Goal: Feedback & Contribution: Submit feedback/report problem

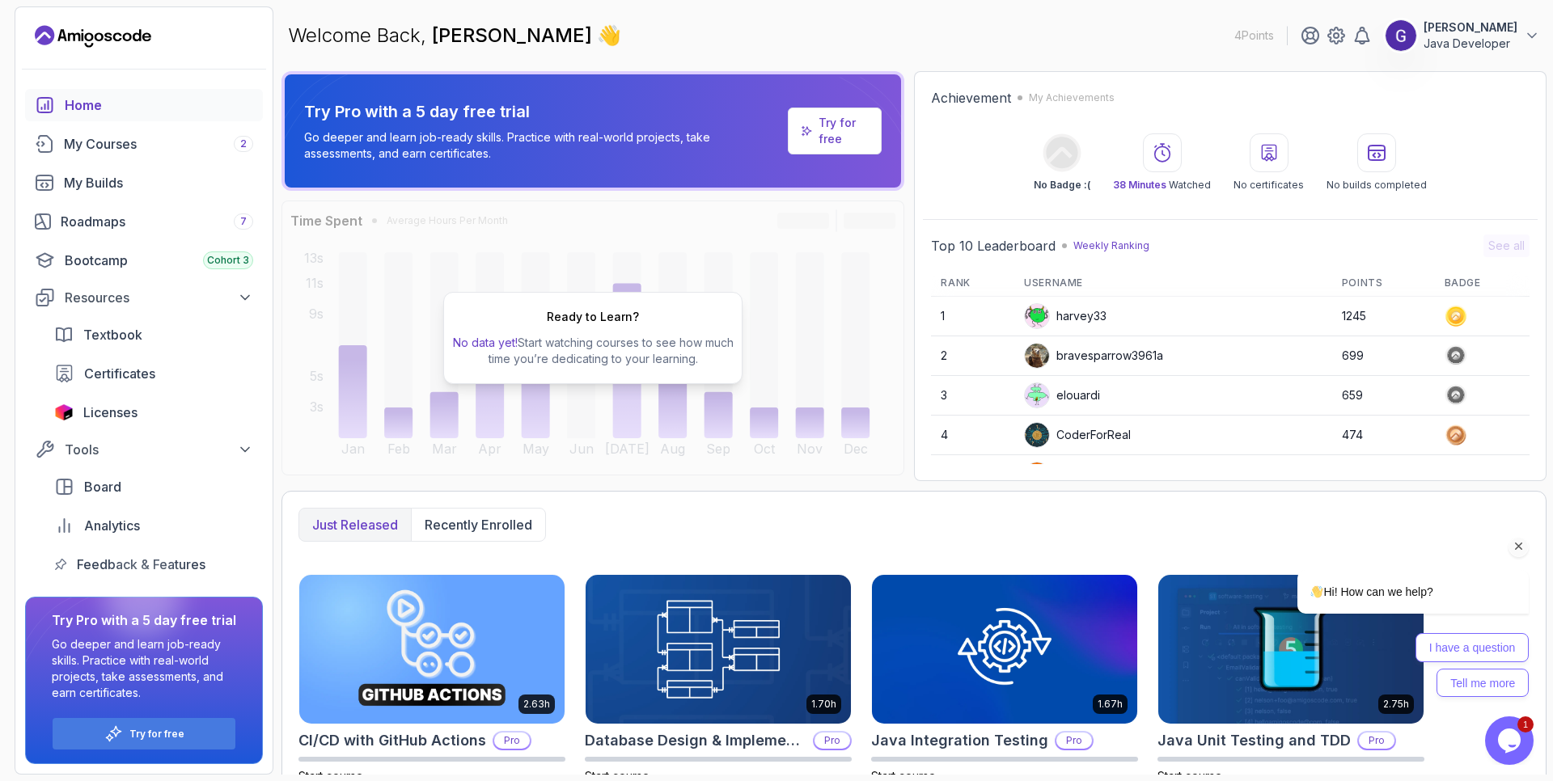
click at [1520, 547] on icon "Chat attention grabber" at bounding box center [1518, 546] width 15 height 15
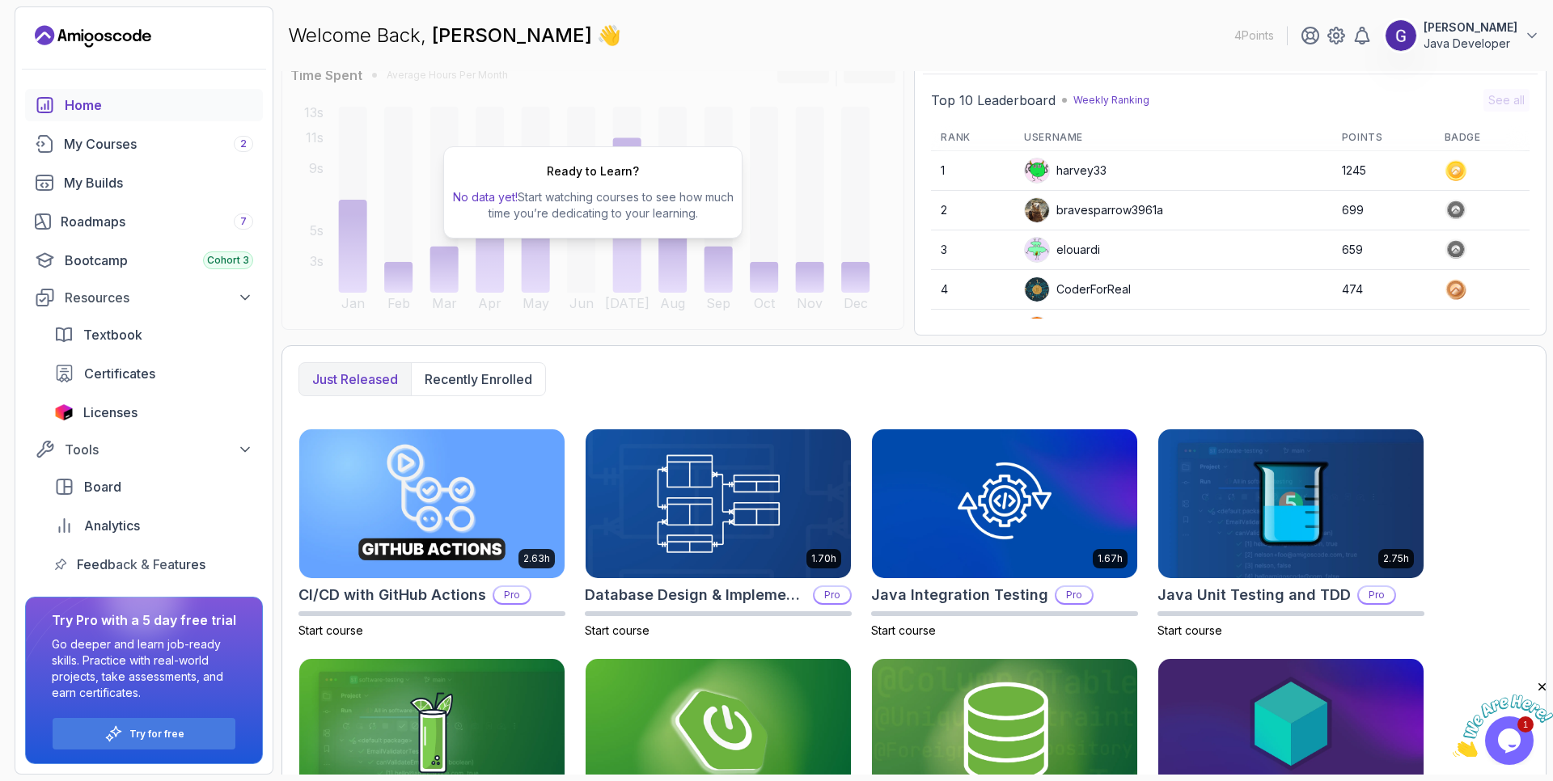
scroll to position [256, 0]
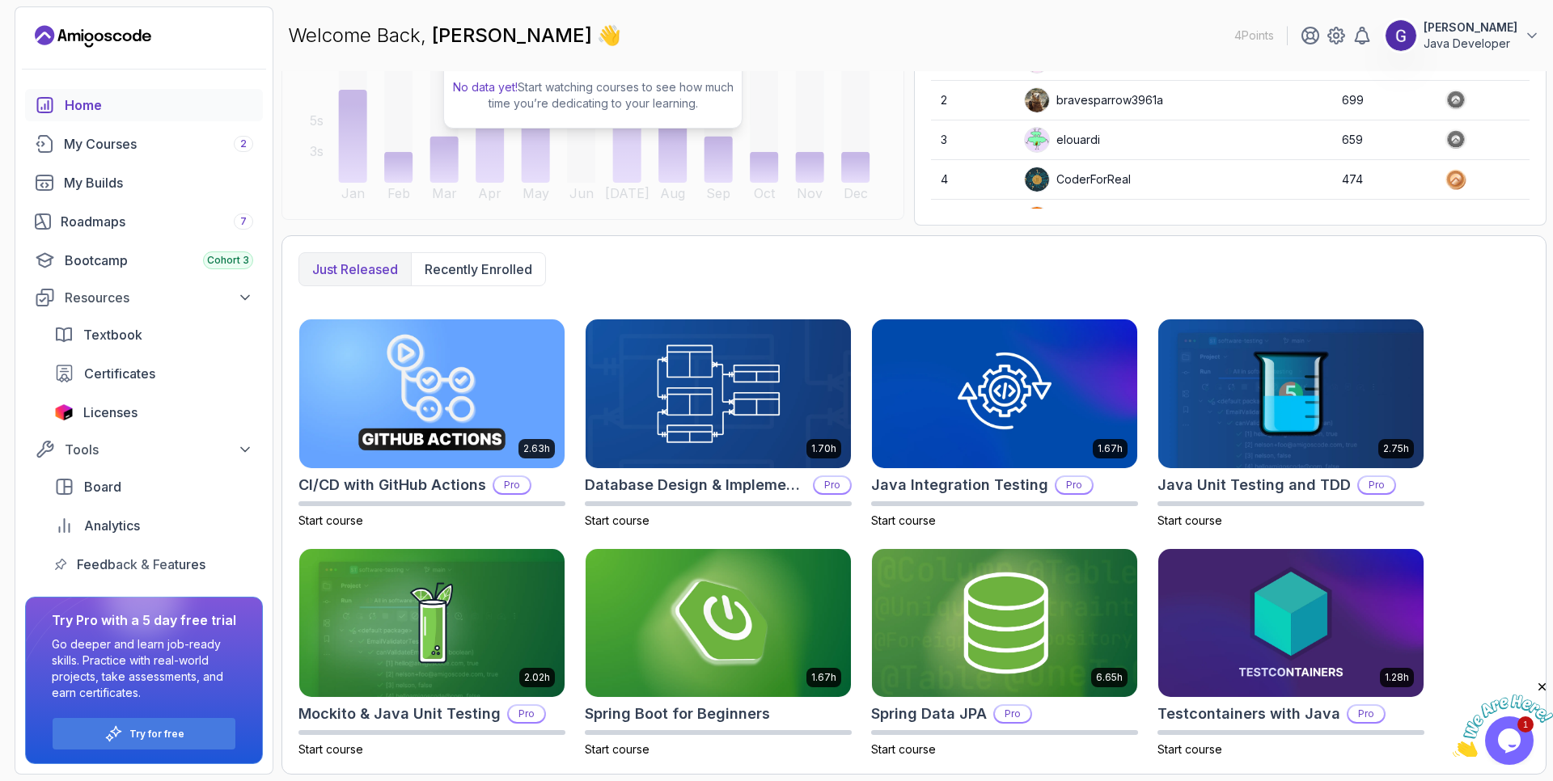
click at [1545, 687] on icon "Close" at bounding box center [1542, 687] width 15 height 15
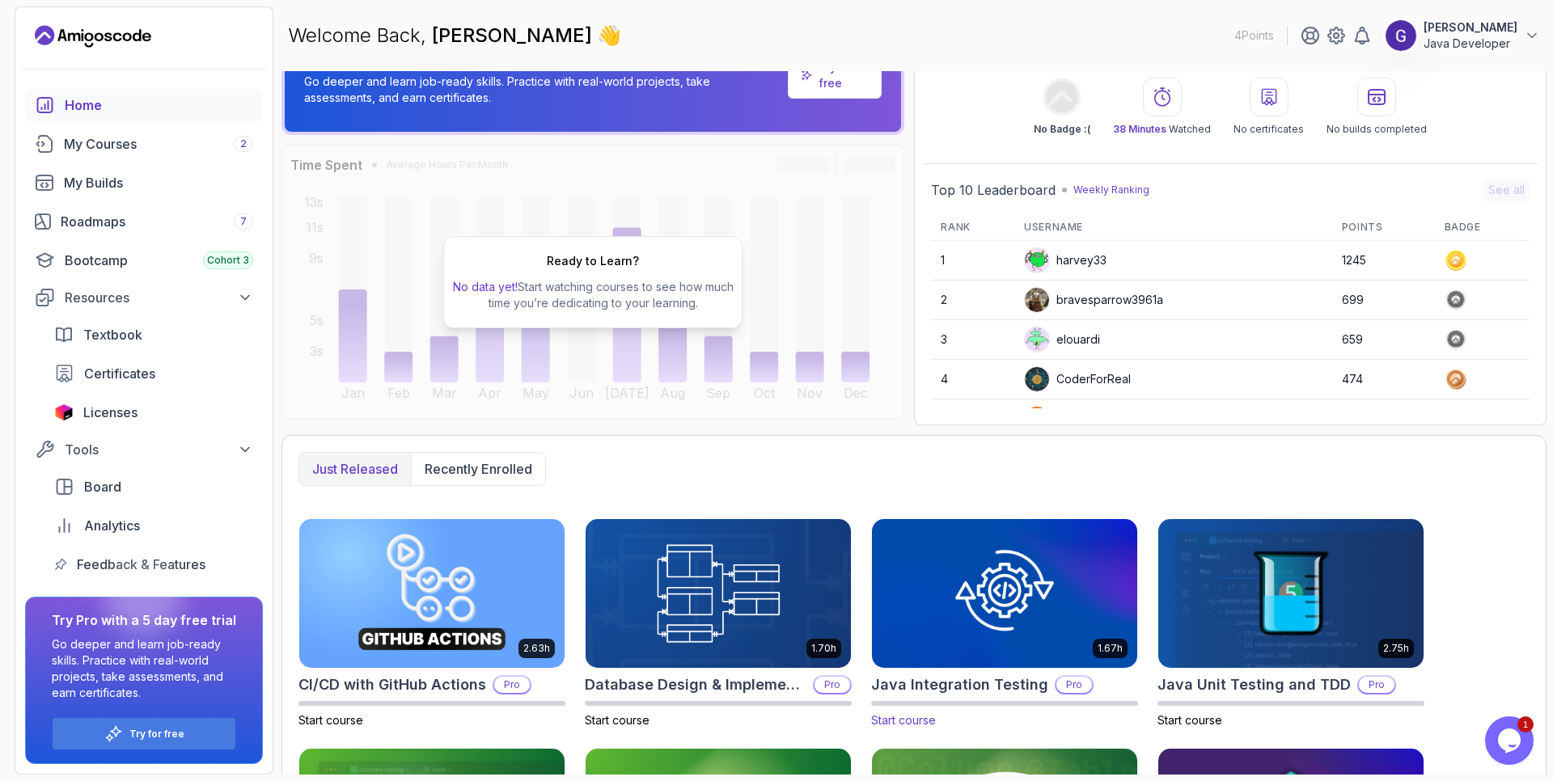
scroll to position [0, 0]
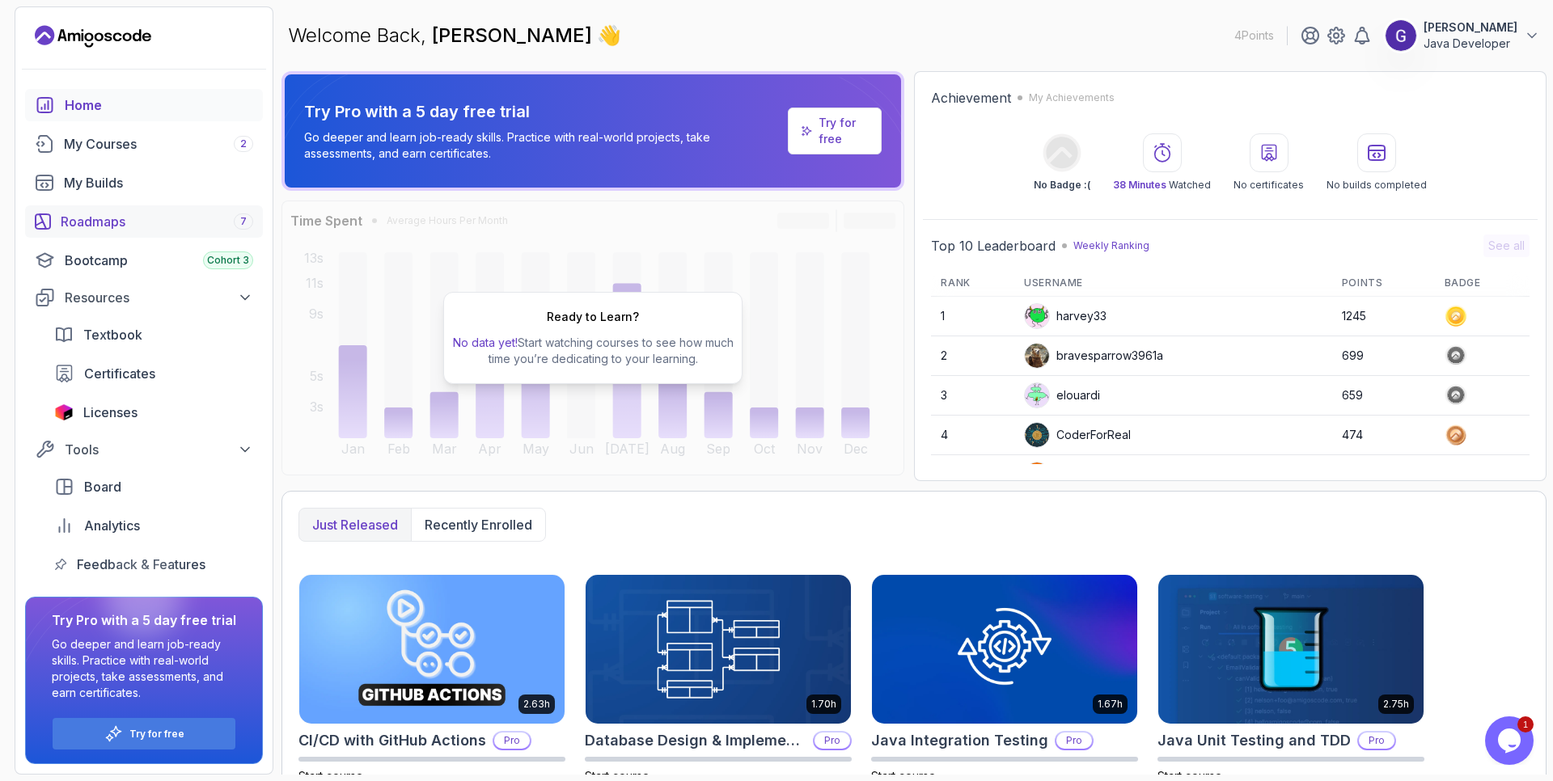
click at [110, 223] on div "Roadmaps 7" at bounding box center [157, 221] width 192 height 19
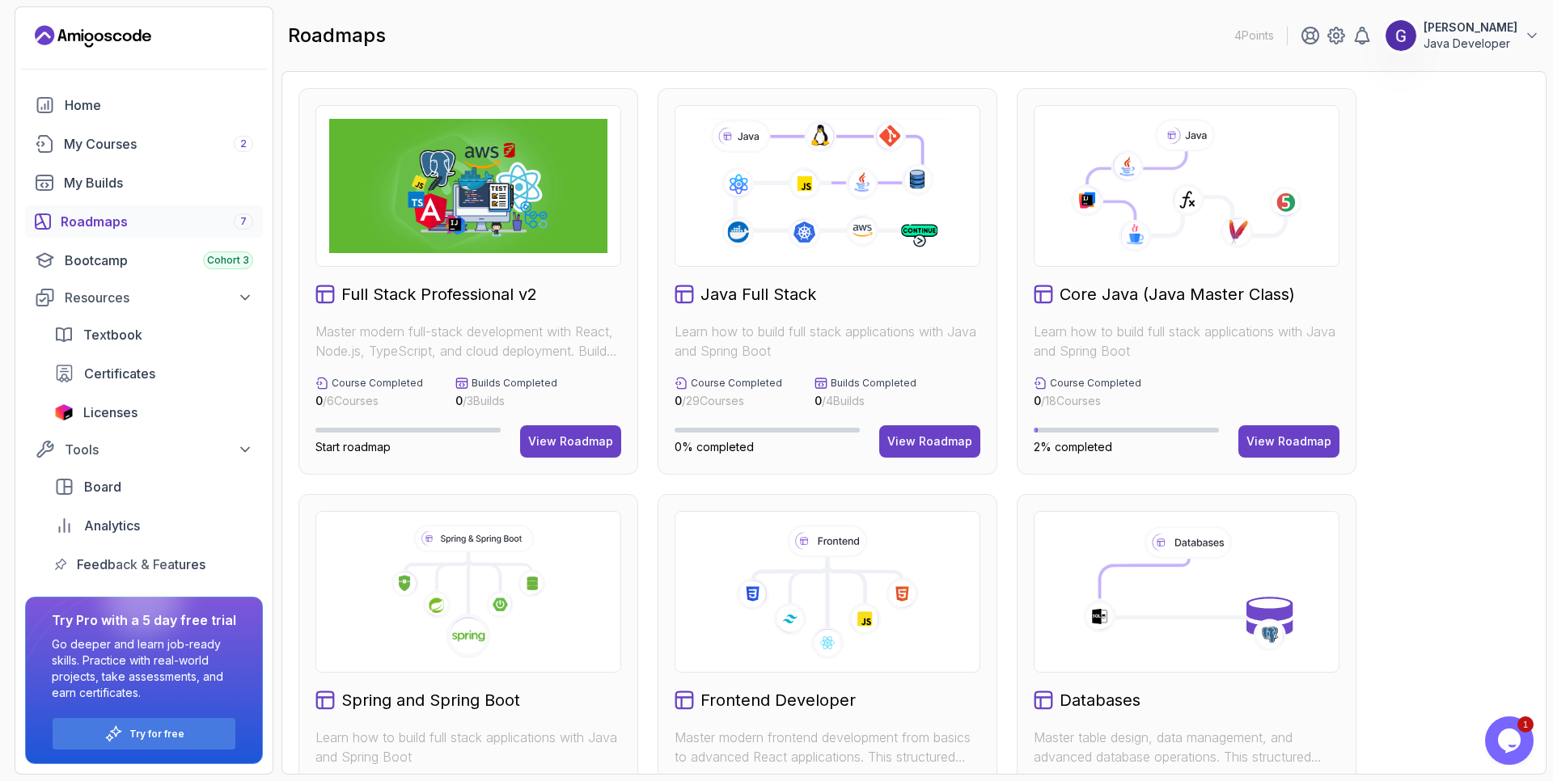
scroll to position [388, 0]
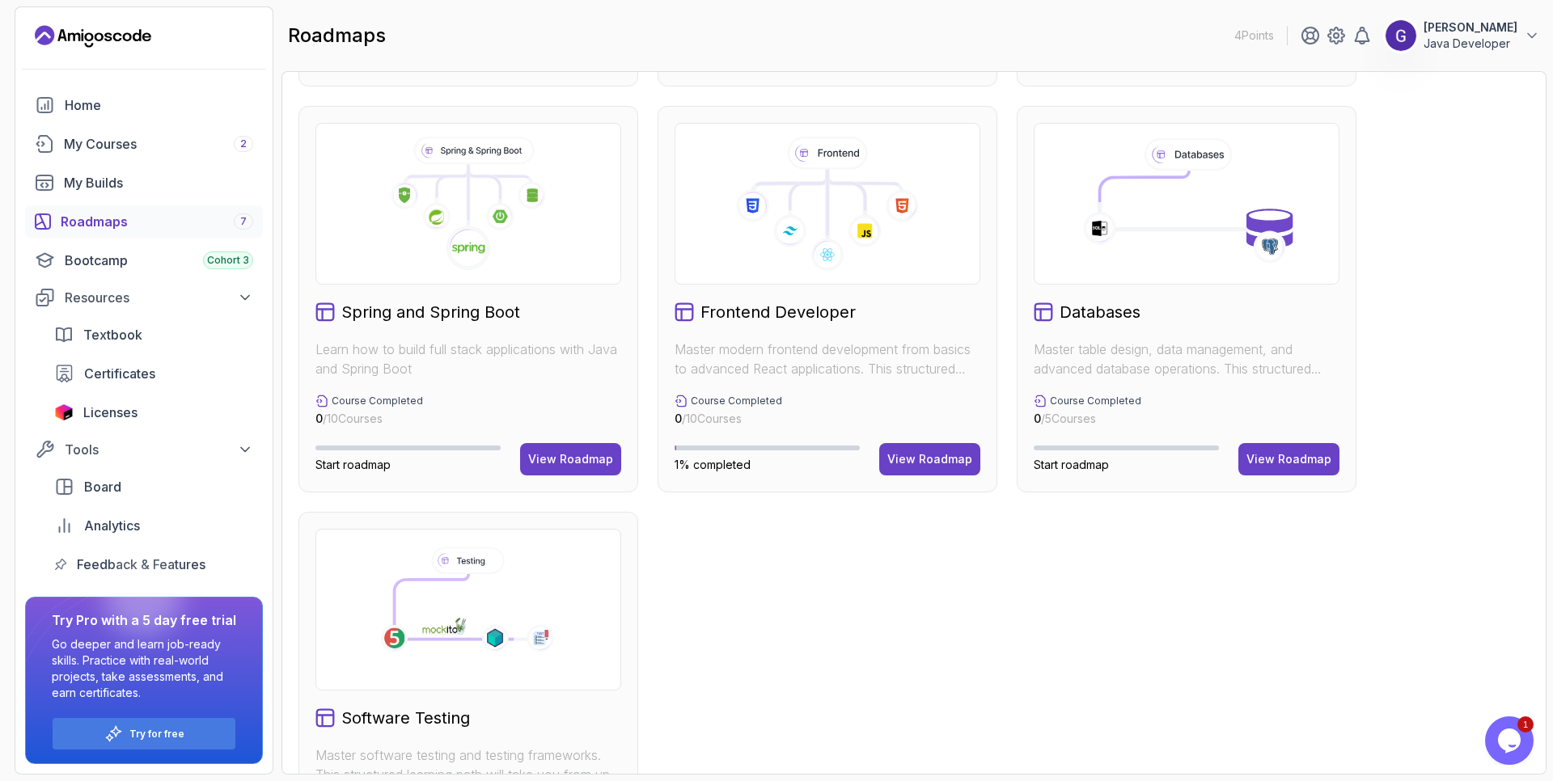
click at [831, 213] on icon at bounding box center [827, 204] width 278 height 134
click at [937, 463] on div "View Roadmap" at bounding box center [929, 459] width 85 height 16
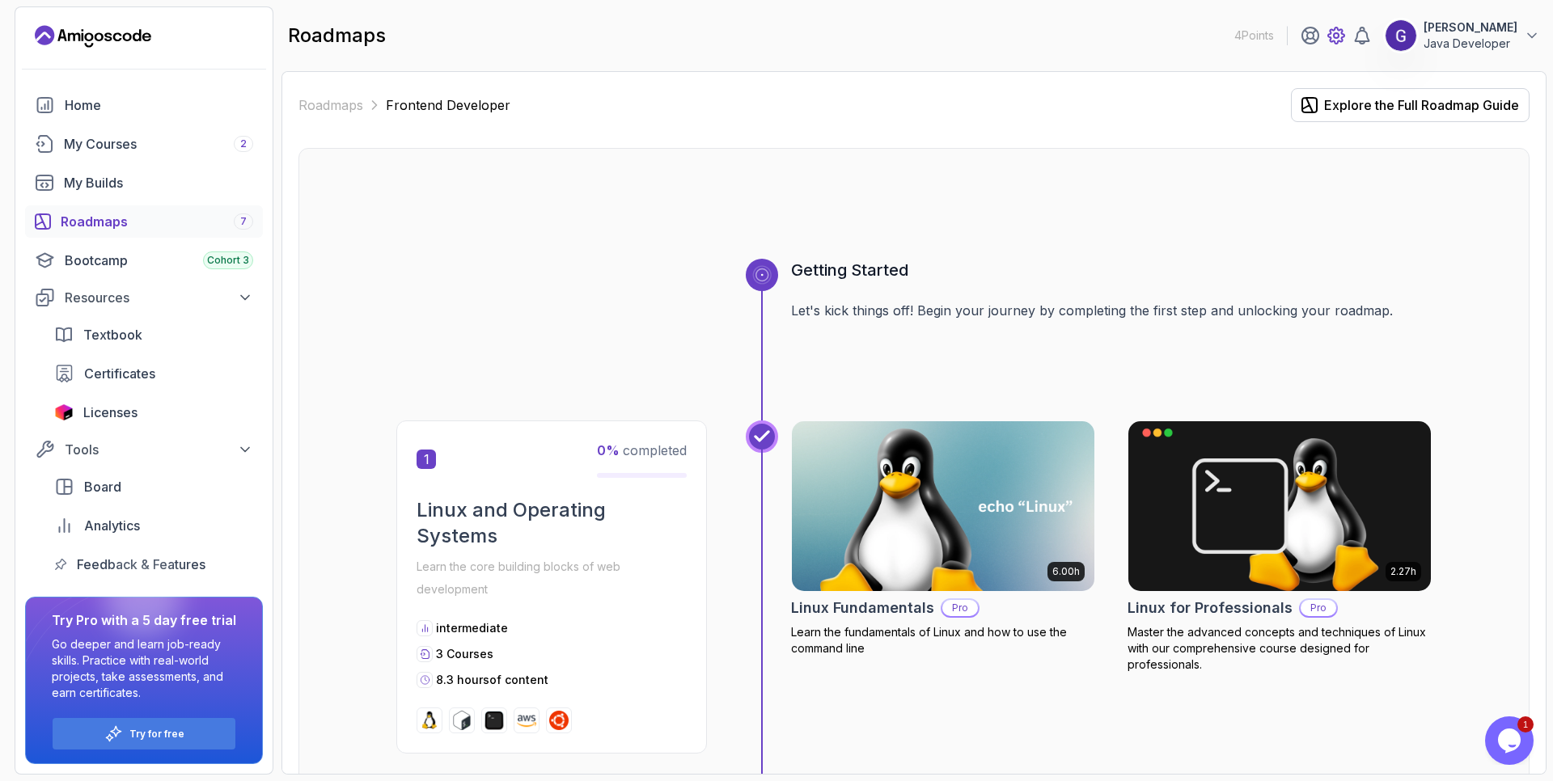
click at [1337, 33] on icon at bounding box center [1335, 35] width 19 height 19
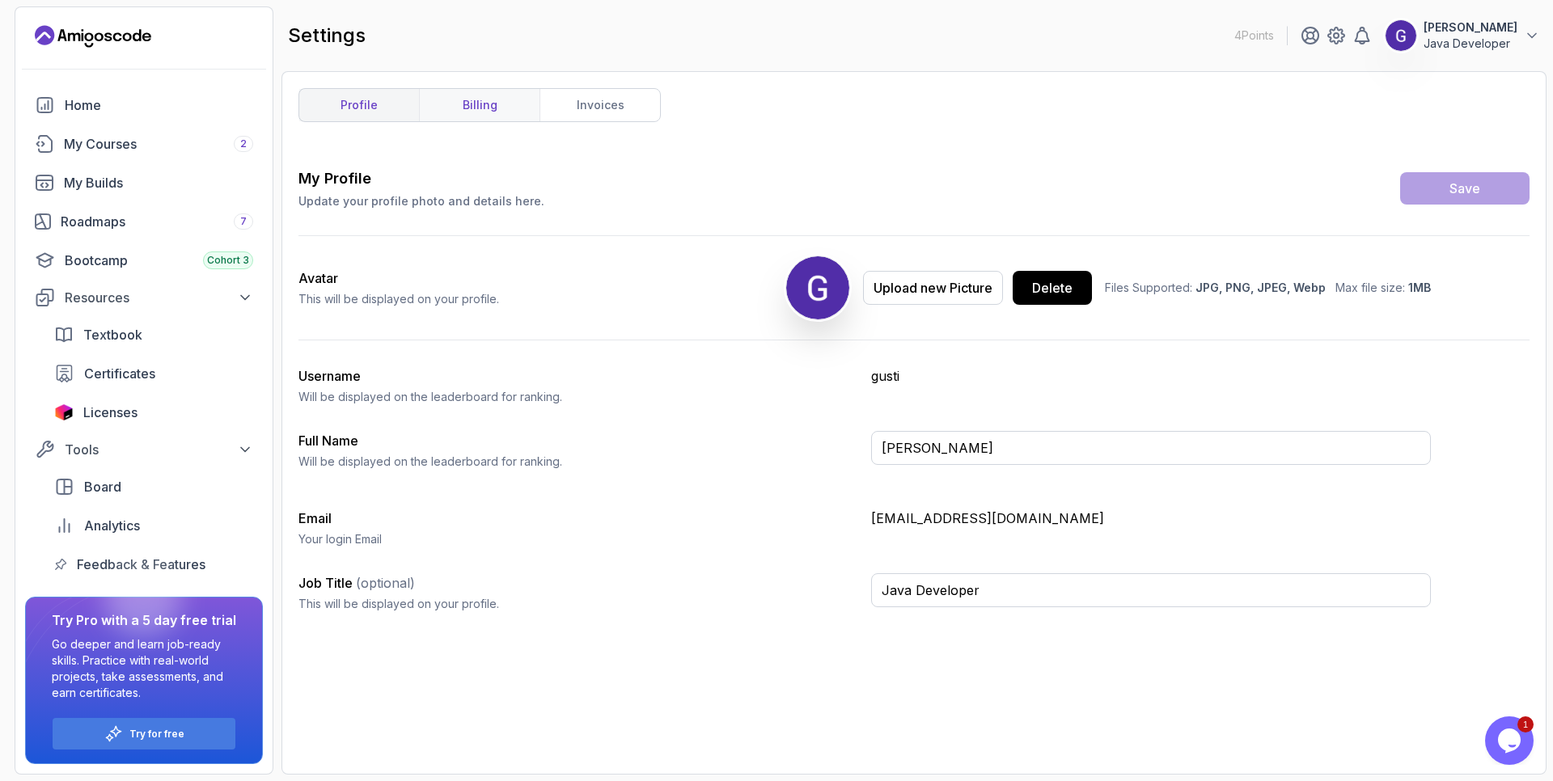
click at [462, 104] on link "billing" at bounding box center [479, 105] width 120 height 32
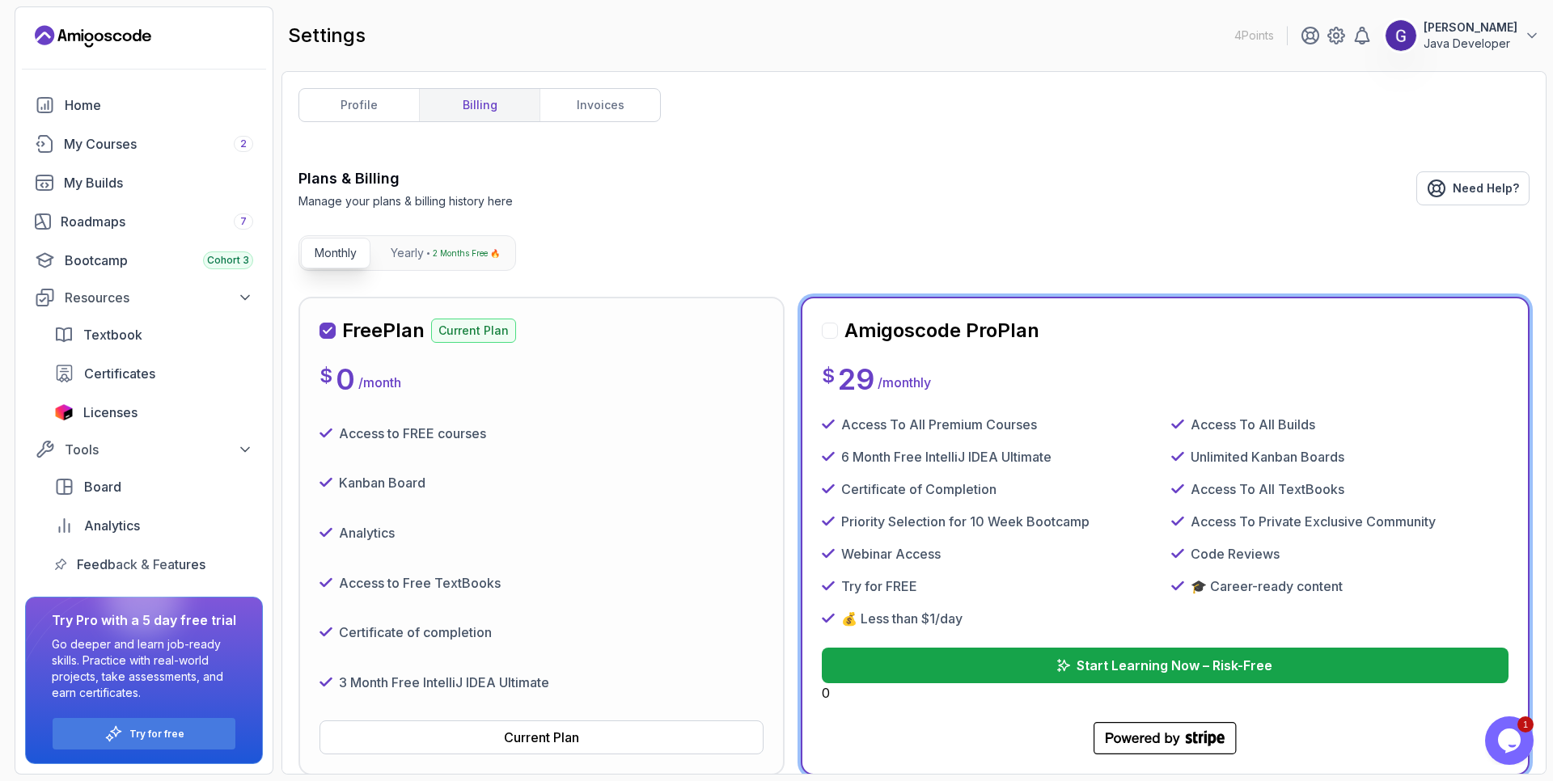
scroll to position [144, 0]
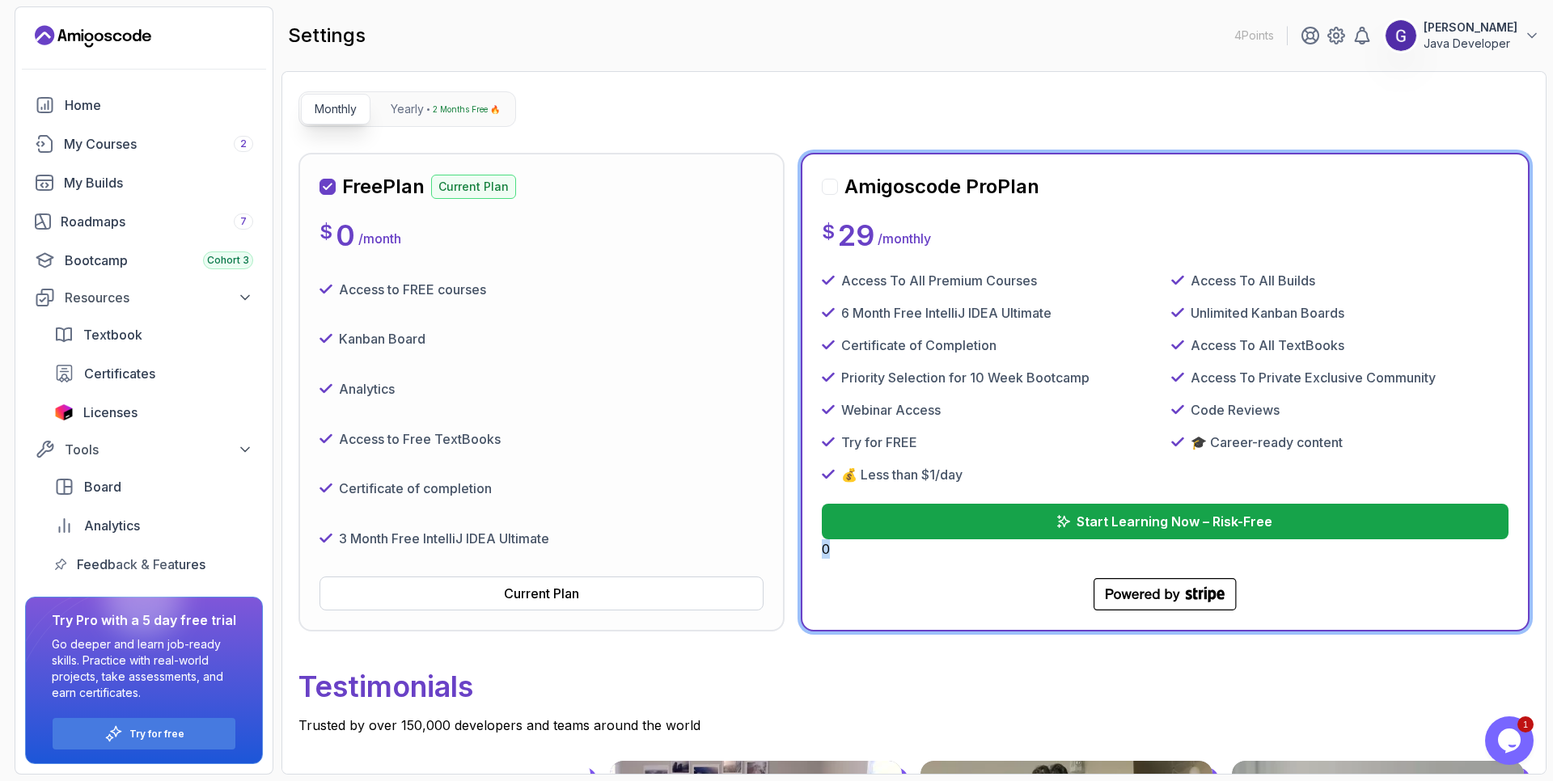
drag, startPoint x: 825, startPoint y: 552, endPoint x: 837, endPoint y: 553, distance: 12.2
click at [837, 553] on div "Start Learning Now – Risk-Free 0" at bounding box center [1165, 531] width 687 height 55
click at [888, 584] on div ".cls-1 { fill: currentColor; } Powered by Stripe - blurple" at bounding box center [1165, 594] width 687 height 32
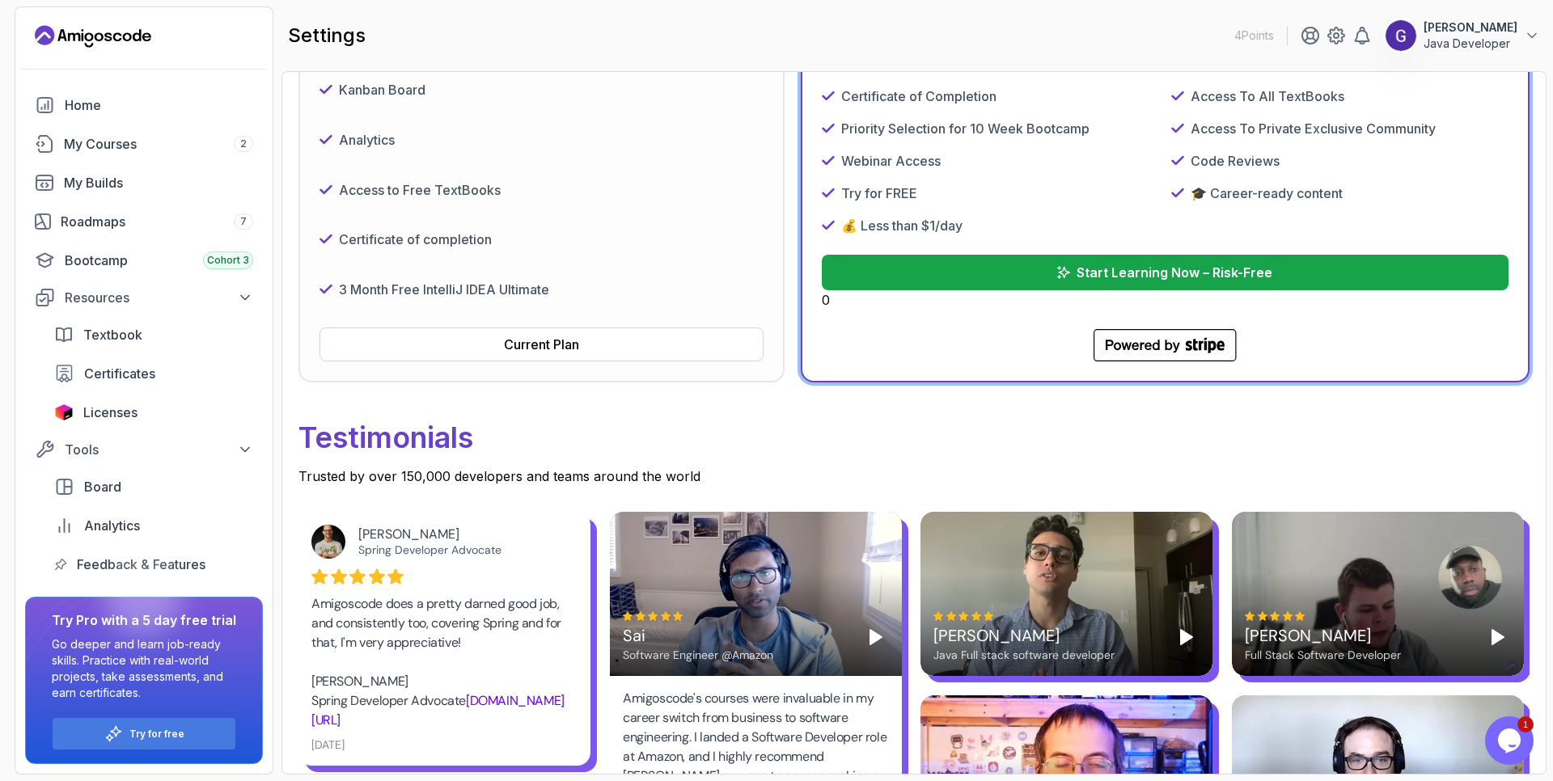
scroll to position [0, 0]
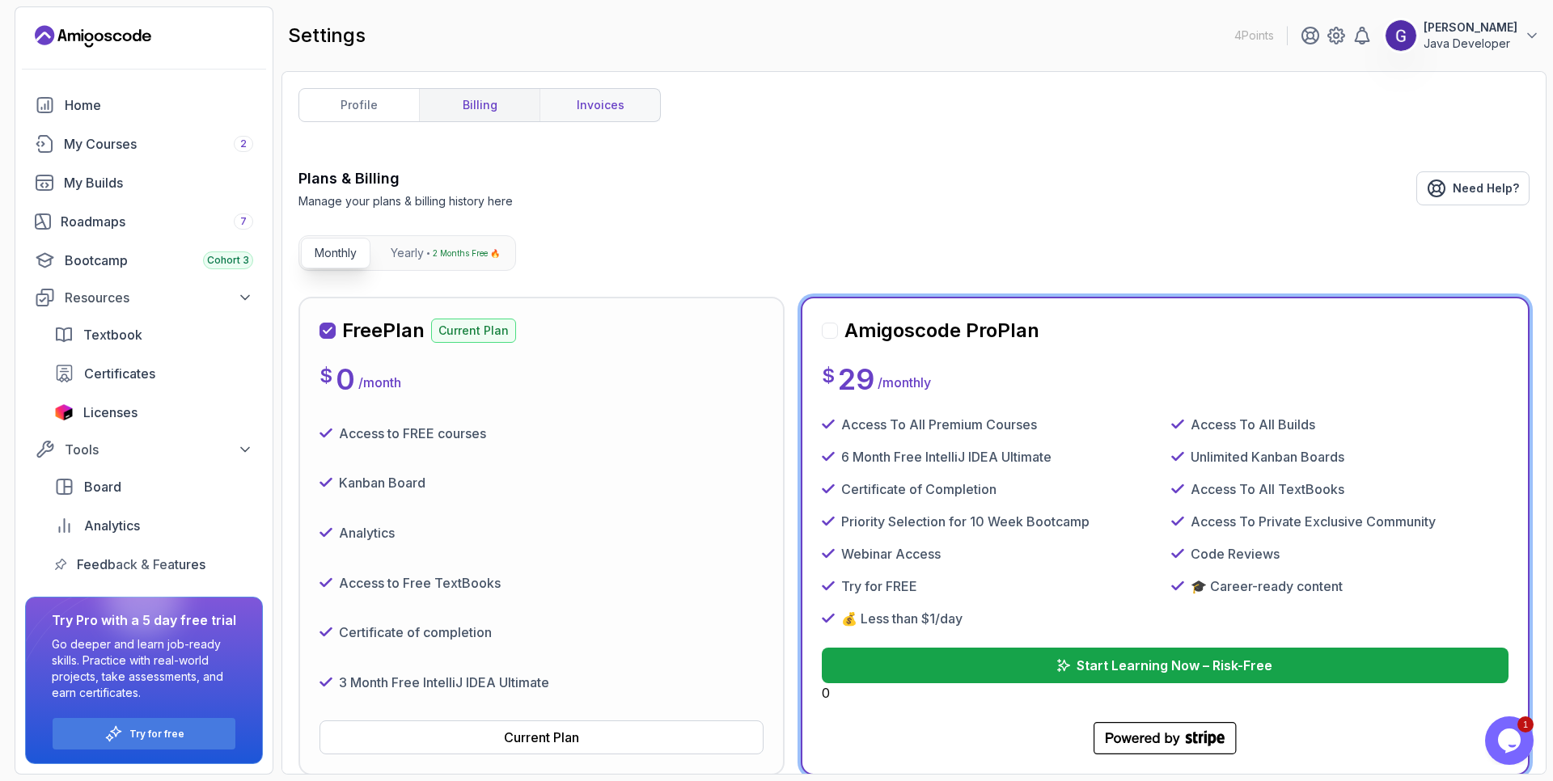
click at [604, 104] on link "invoices" at bounding box center [599, 105] width 120 height 32
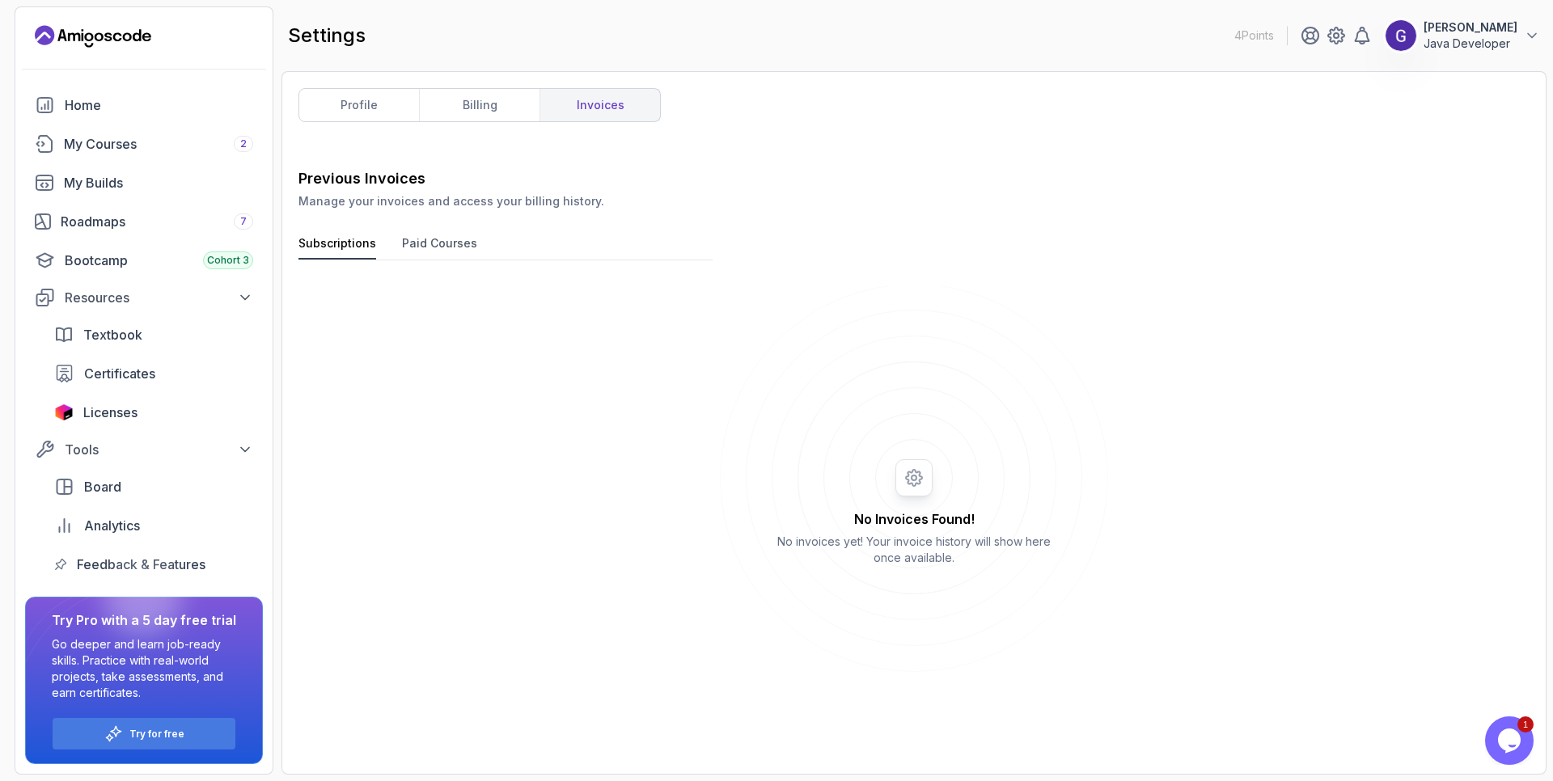
click at [454, 242] on button "Paid Courses" at bounding box center [439, 247] width 75 height 24
click at [336, 246] on button "Subscriptions" at bounding box center [337, 247] width 78 height 24
click at [127, 143] on div "My Courses 2" at bounding box center [158, 143] width 189 height 19
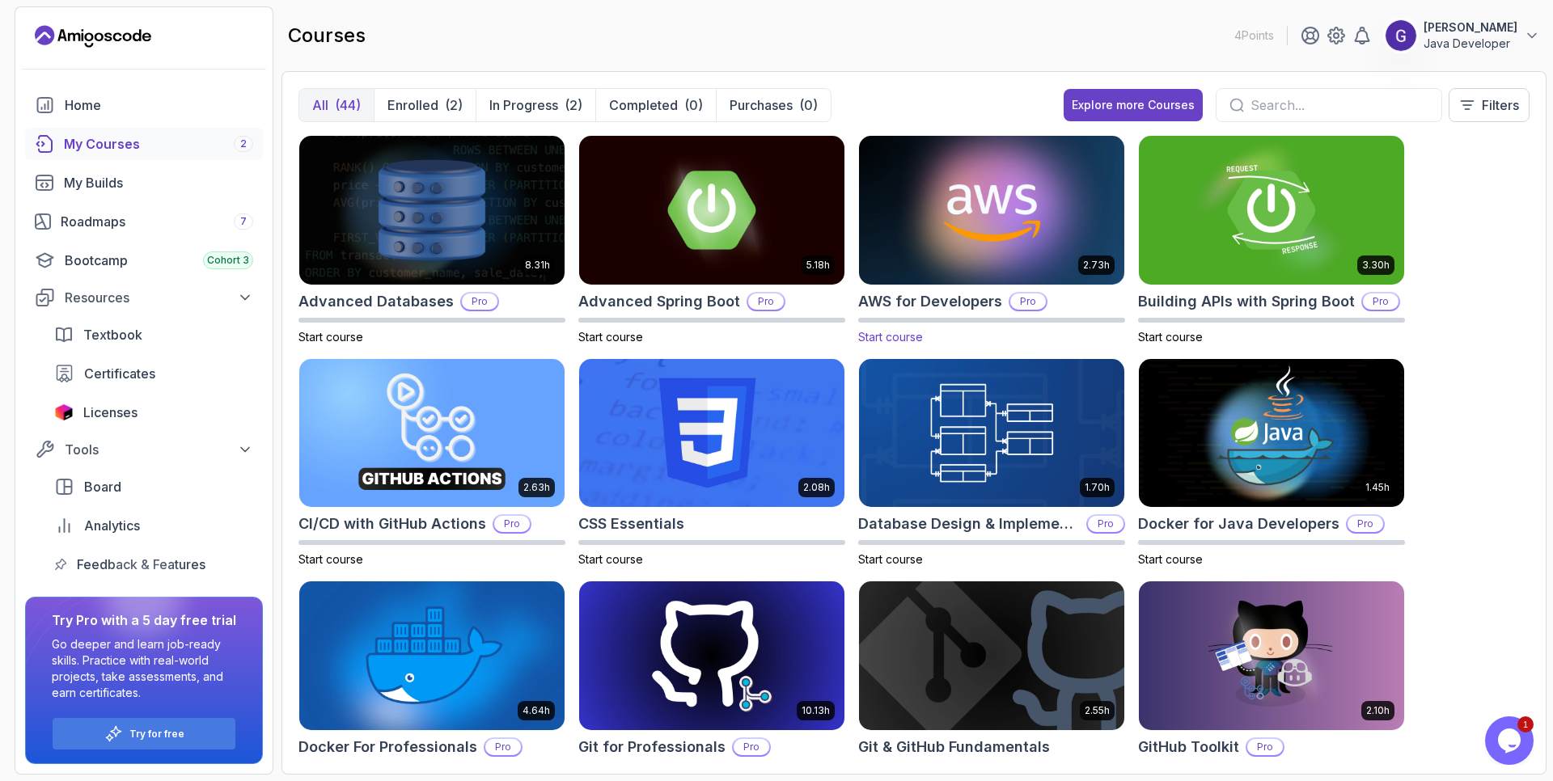
click at [984, 236] on img at bounding box center [991, 210] width 278 height 156
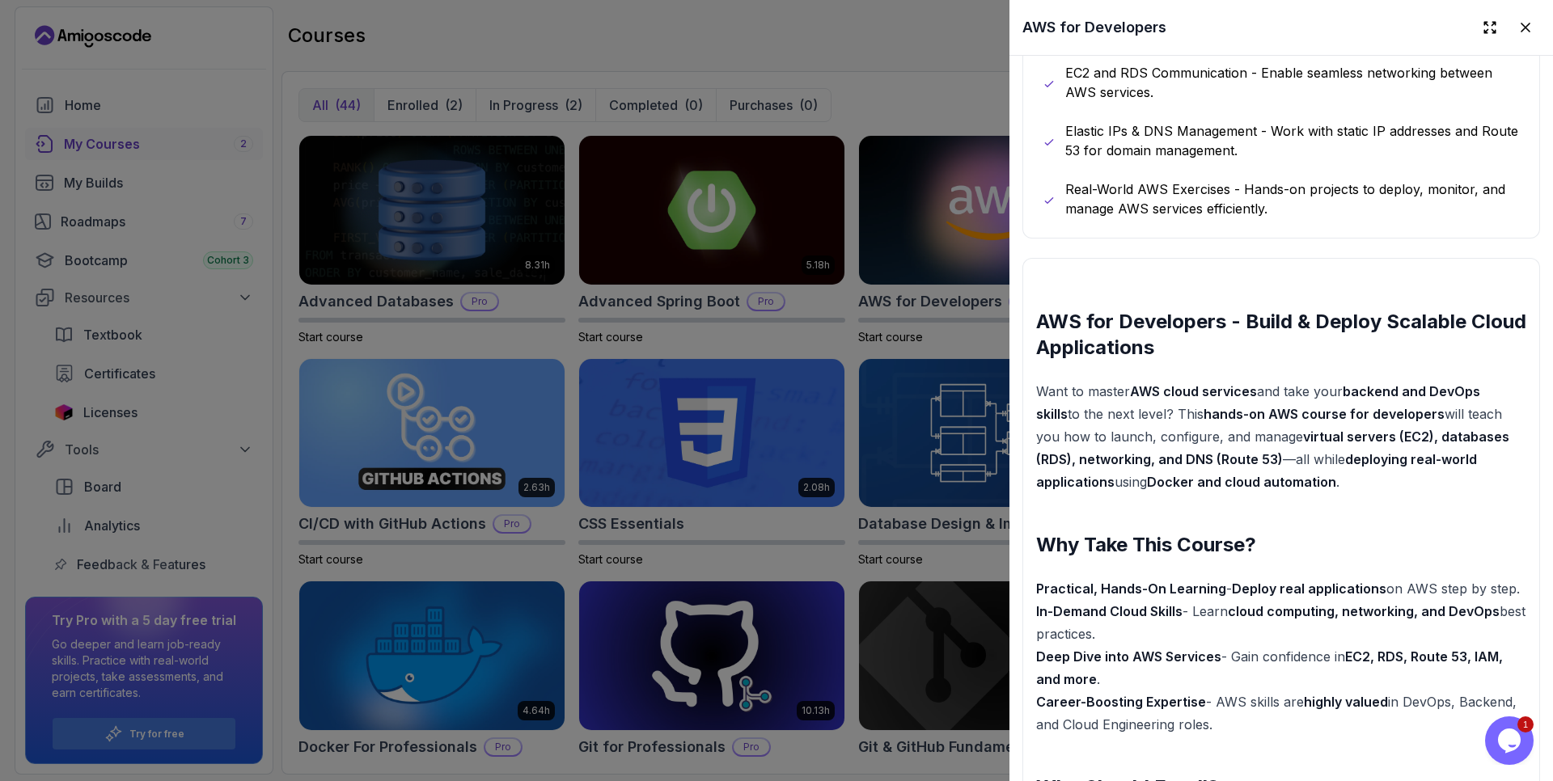
scroll to position [1208, 0]
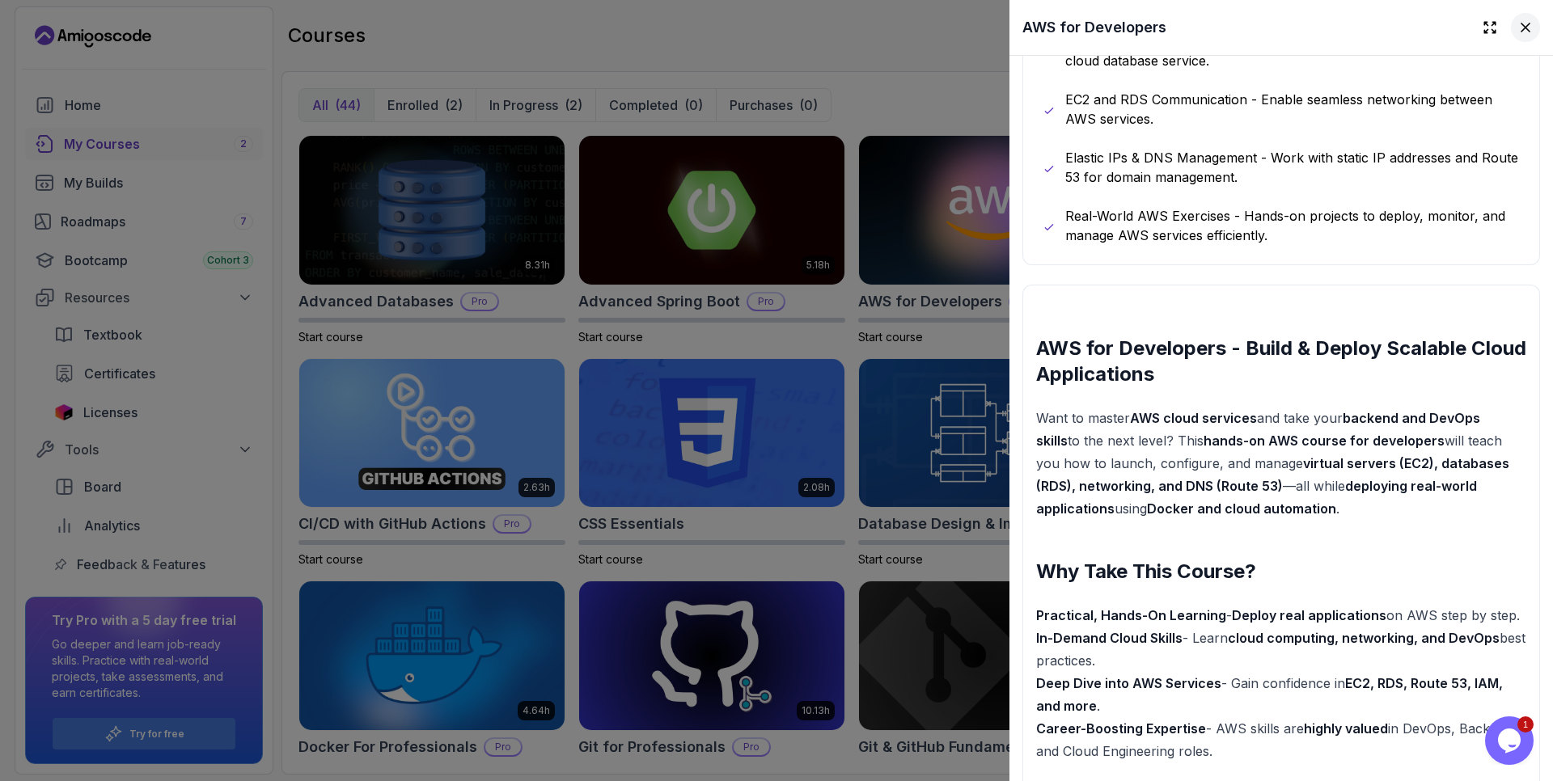
click at [1525, 27] on icon at bounding box center [1525, 27] width 8 height 8
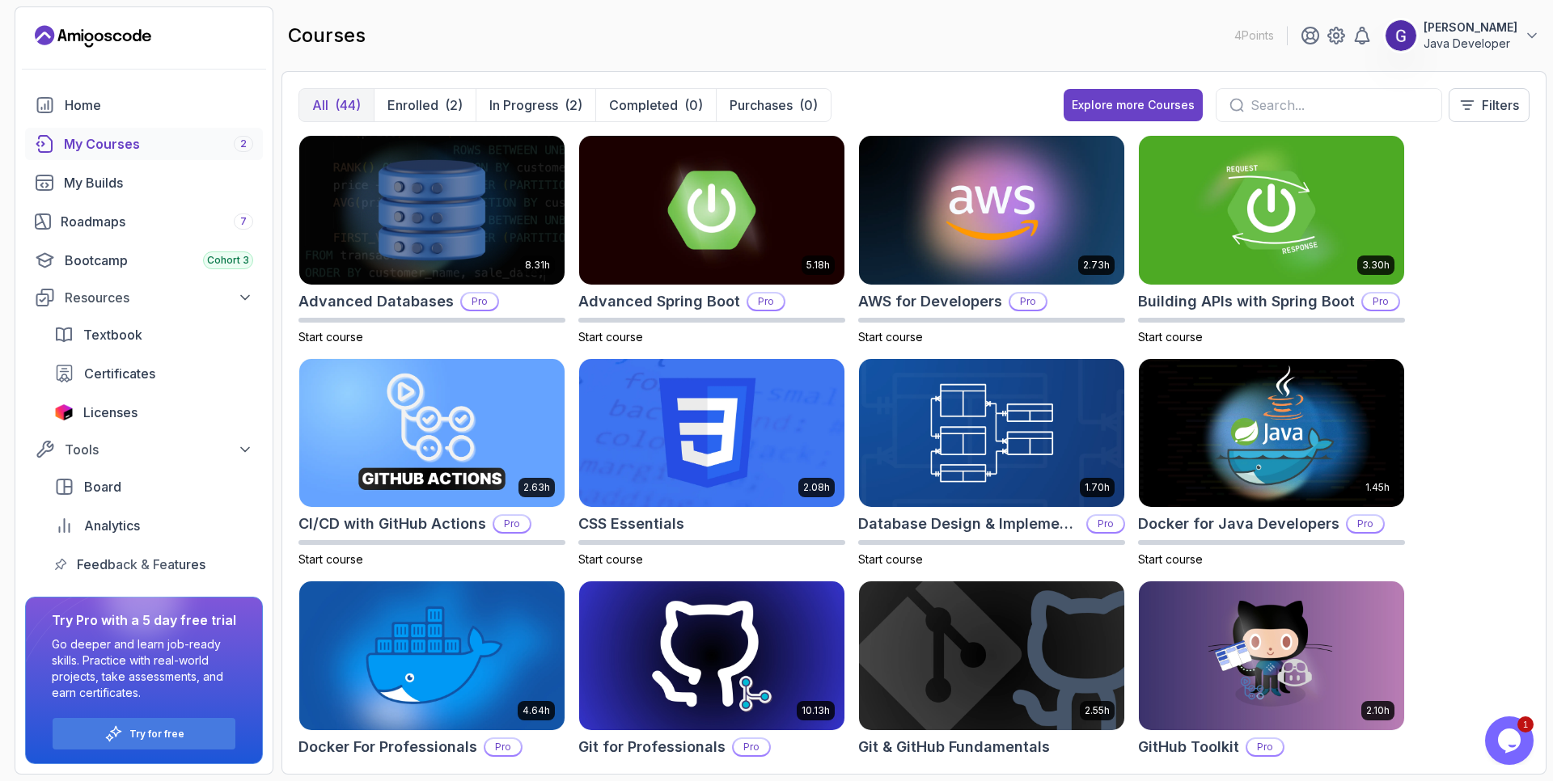
click at [388, 13] on div "courses 4 Points [PERSON_NAME] Java Developer" at bounding box center [913, 35] width 1265 height 58
click at [1510, 736] on icon "Chat widget" at bounding box center [1509, 741] width 23 height 24
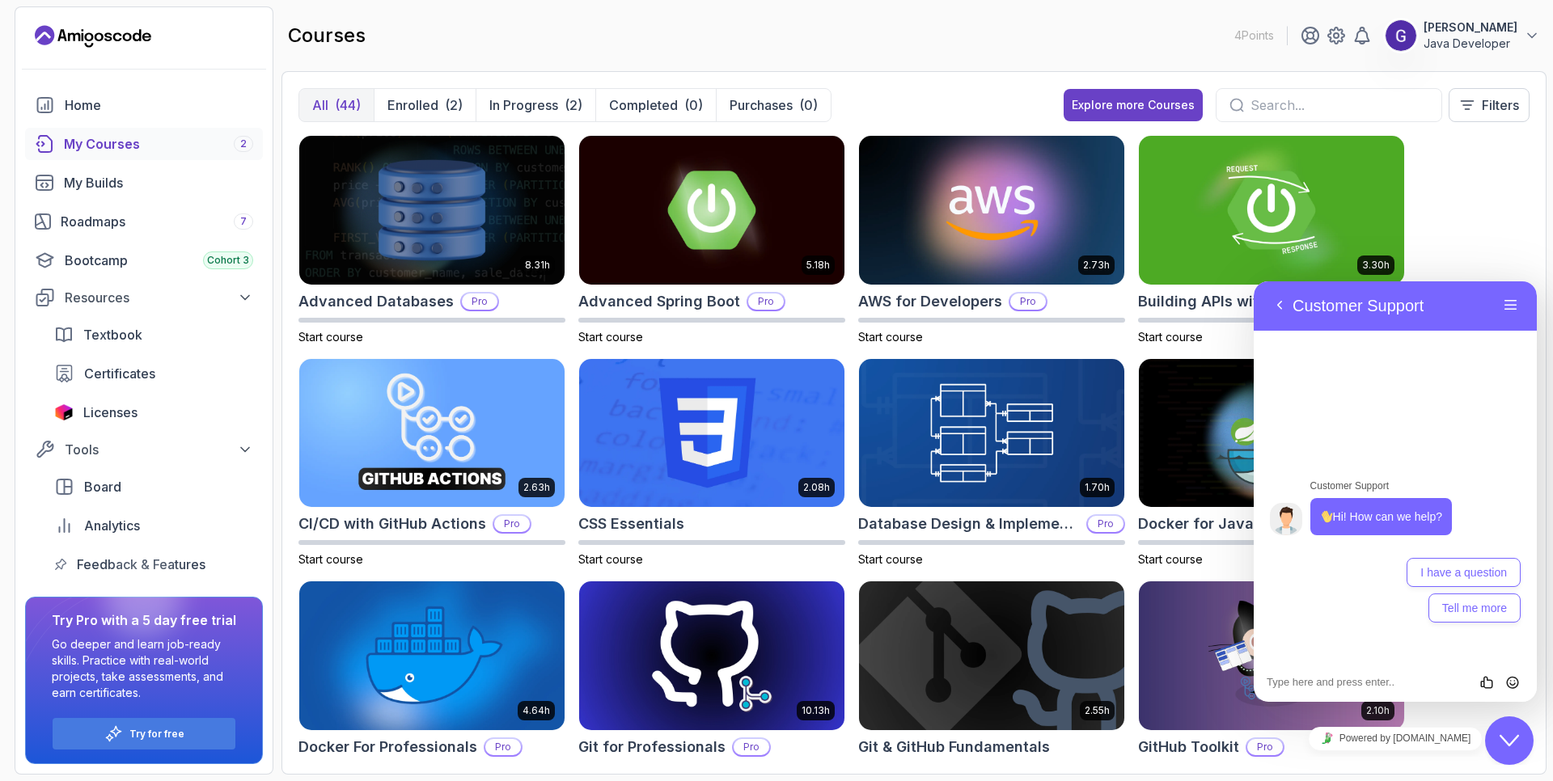
click at [1503, 740] on icon "Chat widget" at bounding box center [1508, 740] width 19 height 11
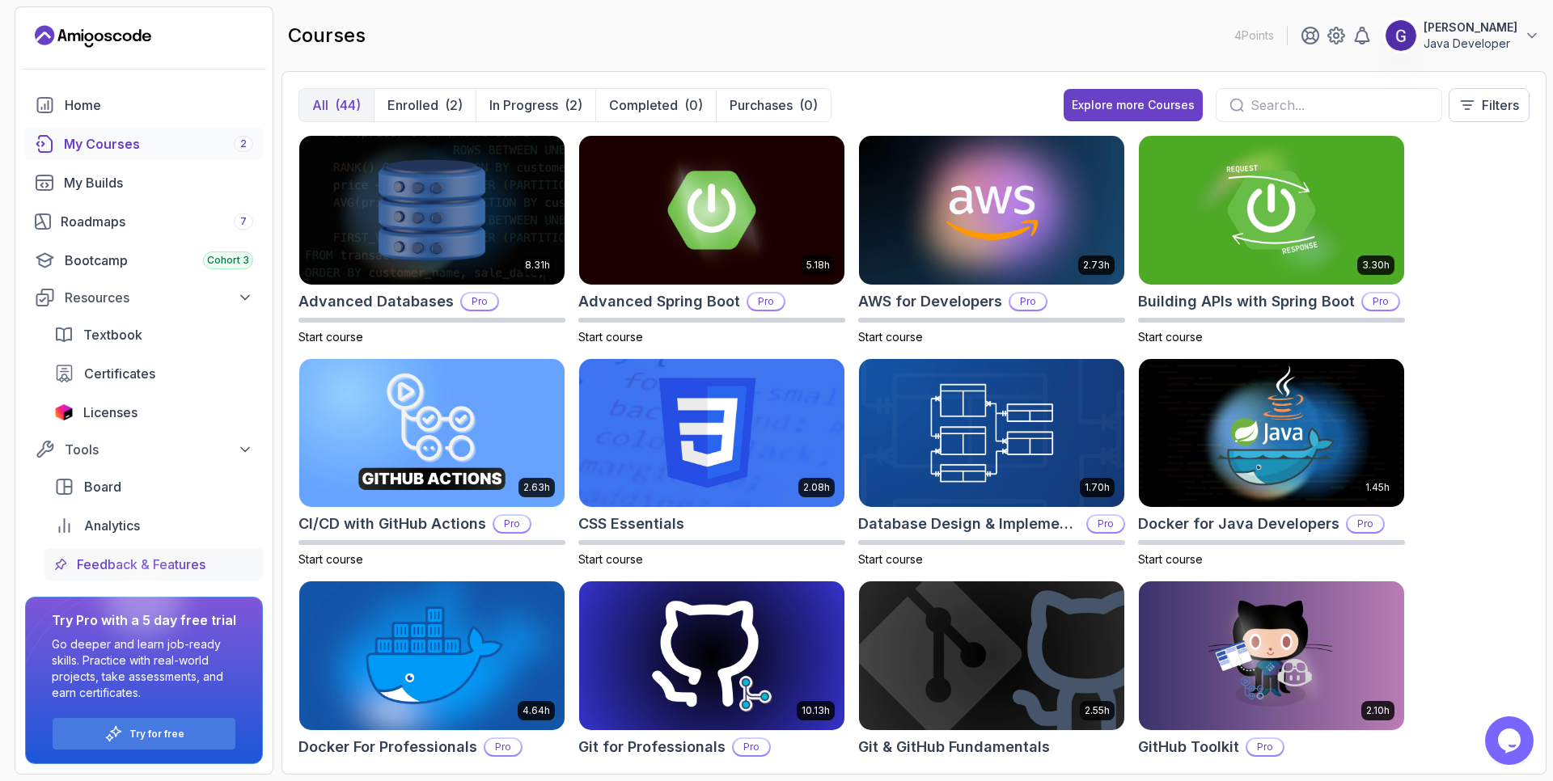
click at [167, 564] on span "Feedback & Features" at bounding box center [141, 564] width 129 height 19
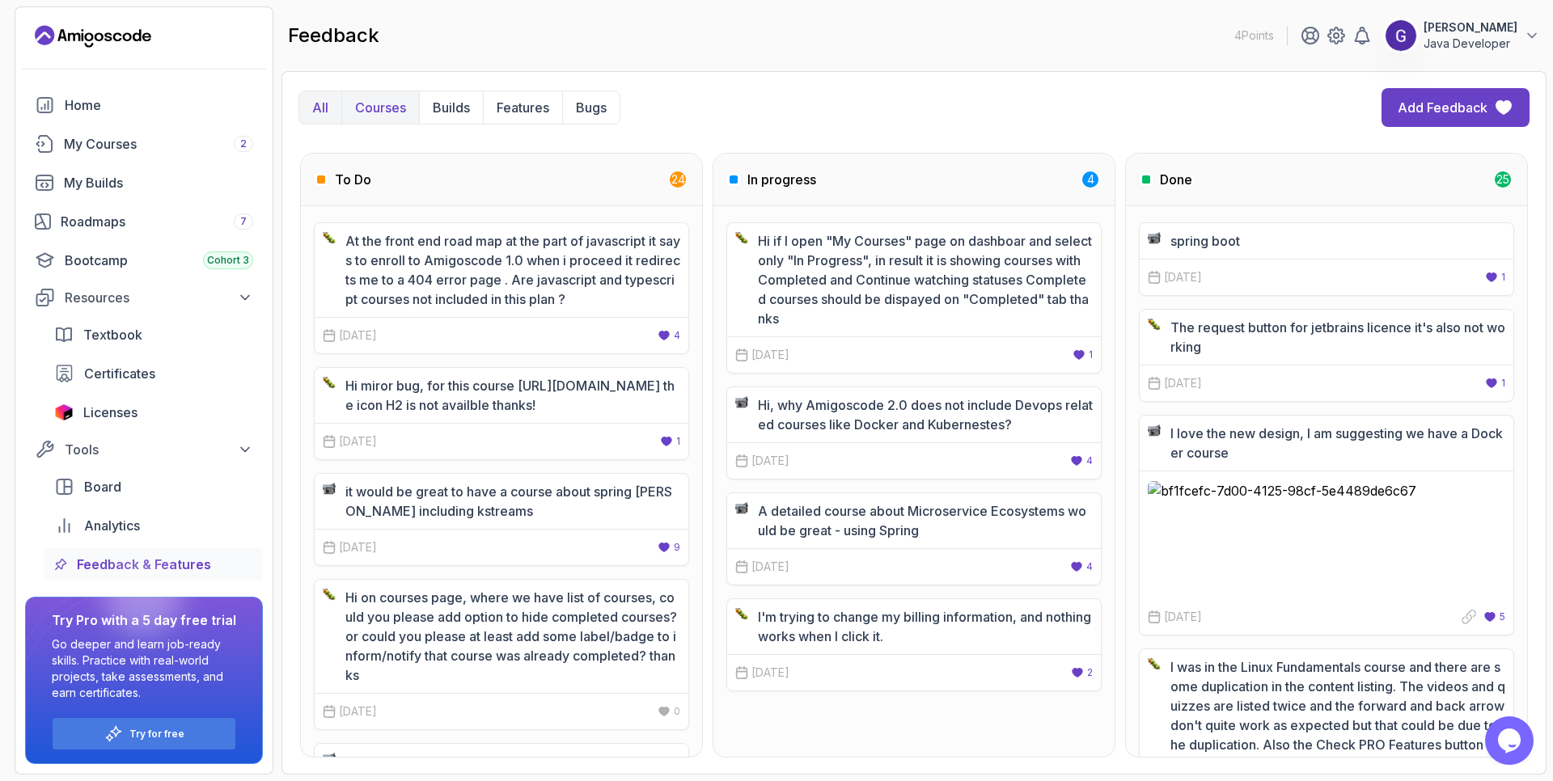
click at [386, 102] on p "Courses" at bounding box center [380, 107] width 51 height 19
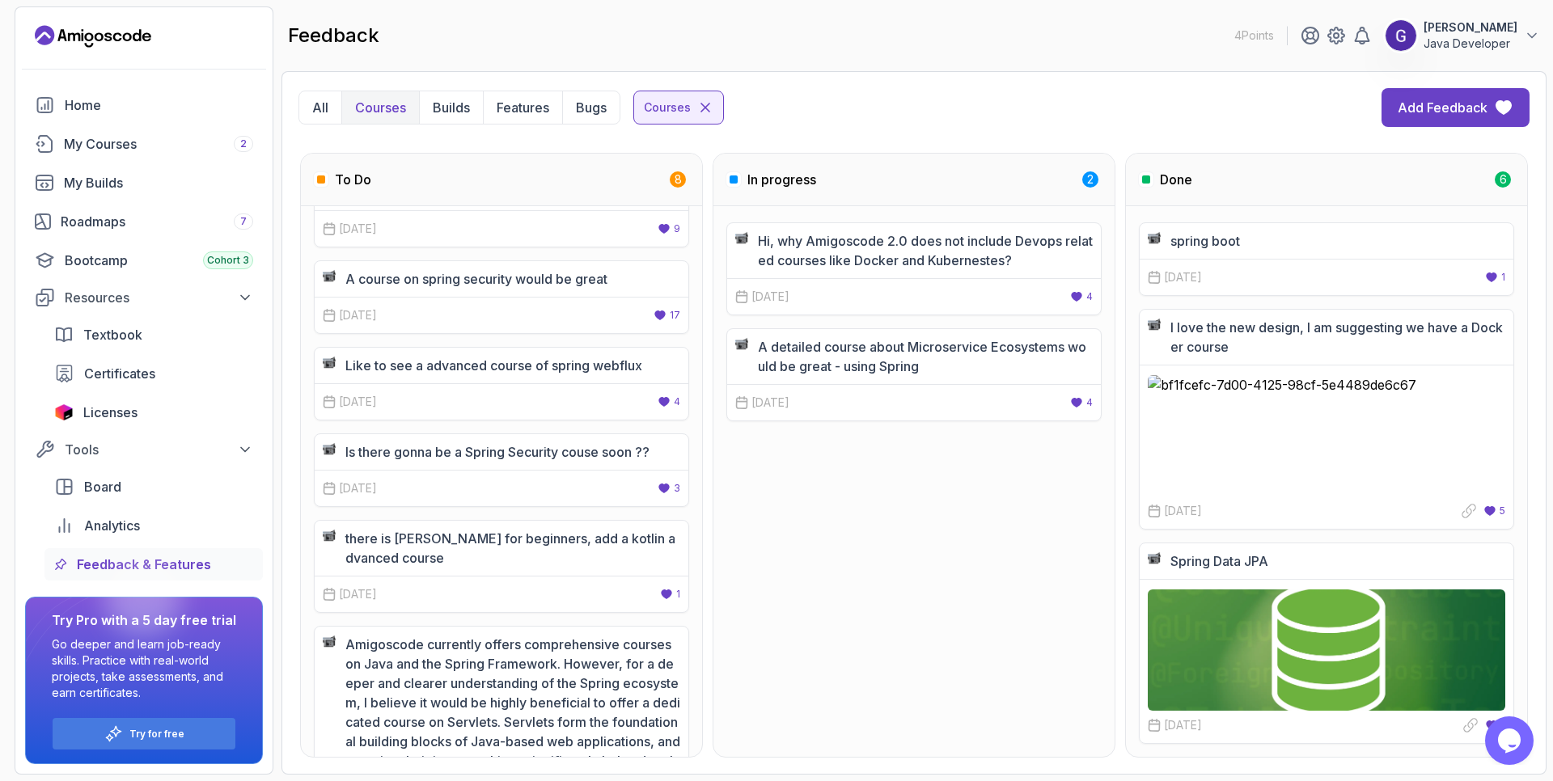
scroll to position [97, 0]
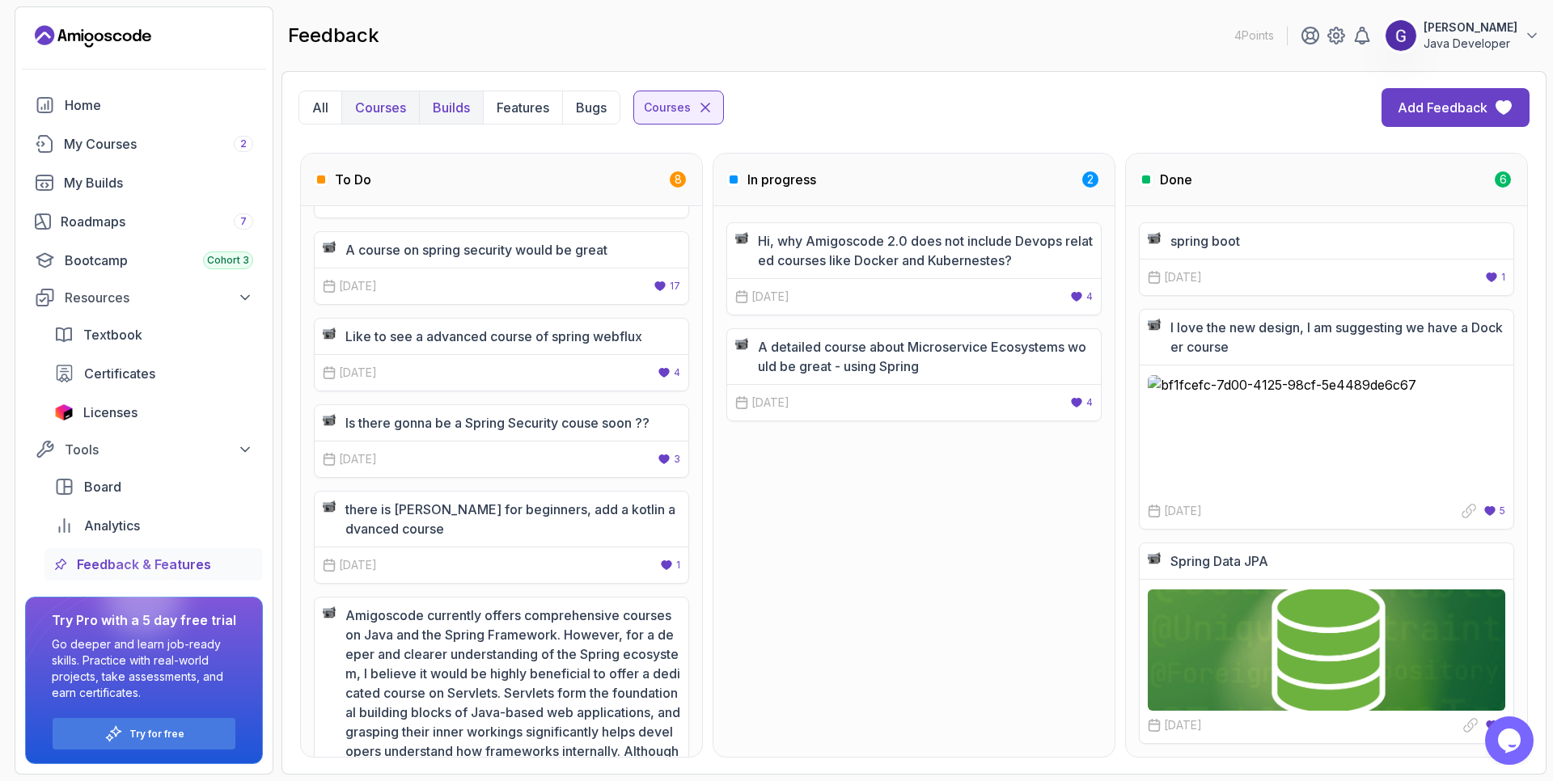
click at [451, 116] on p "Builds" at bounding box center [451, 107] width 37 height 19
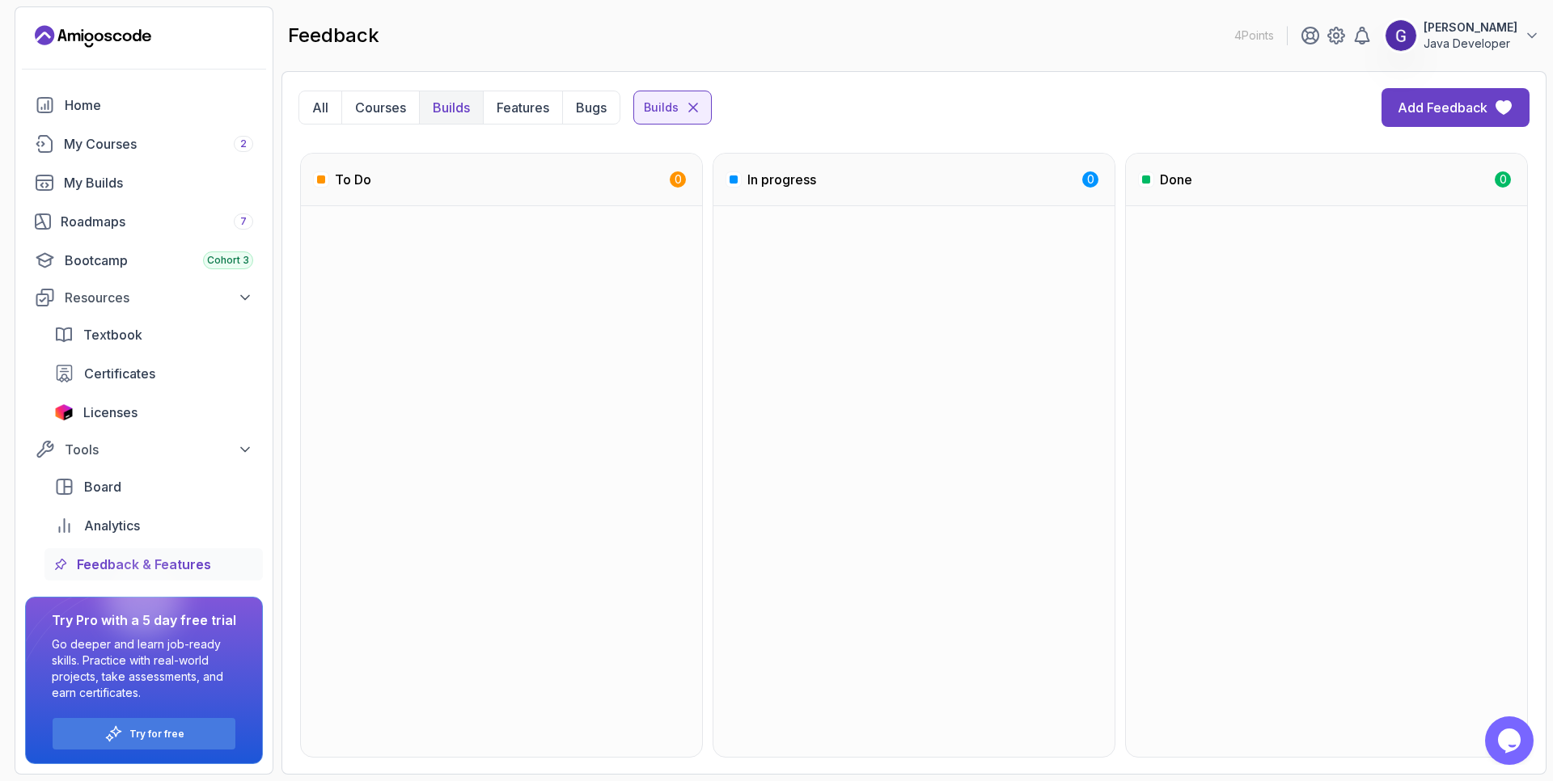
scroll to position [0, 0]
click at [528, 109] on p "Features" at bounding box center [523, 107] width 53 height 19
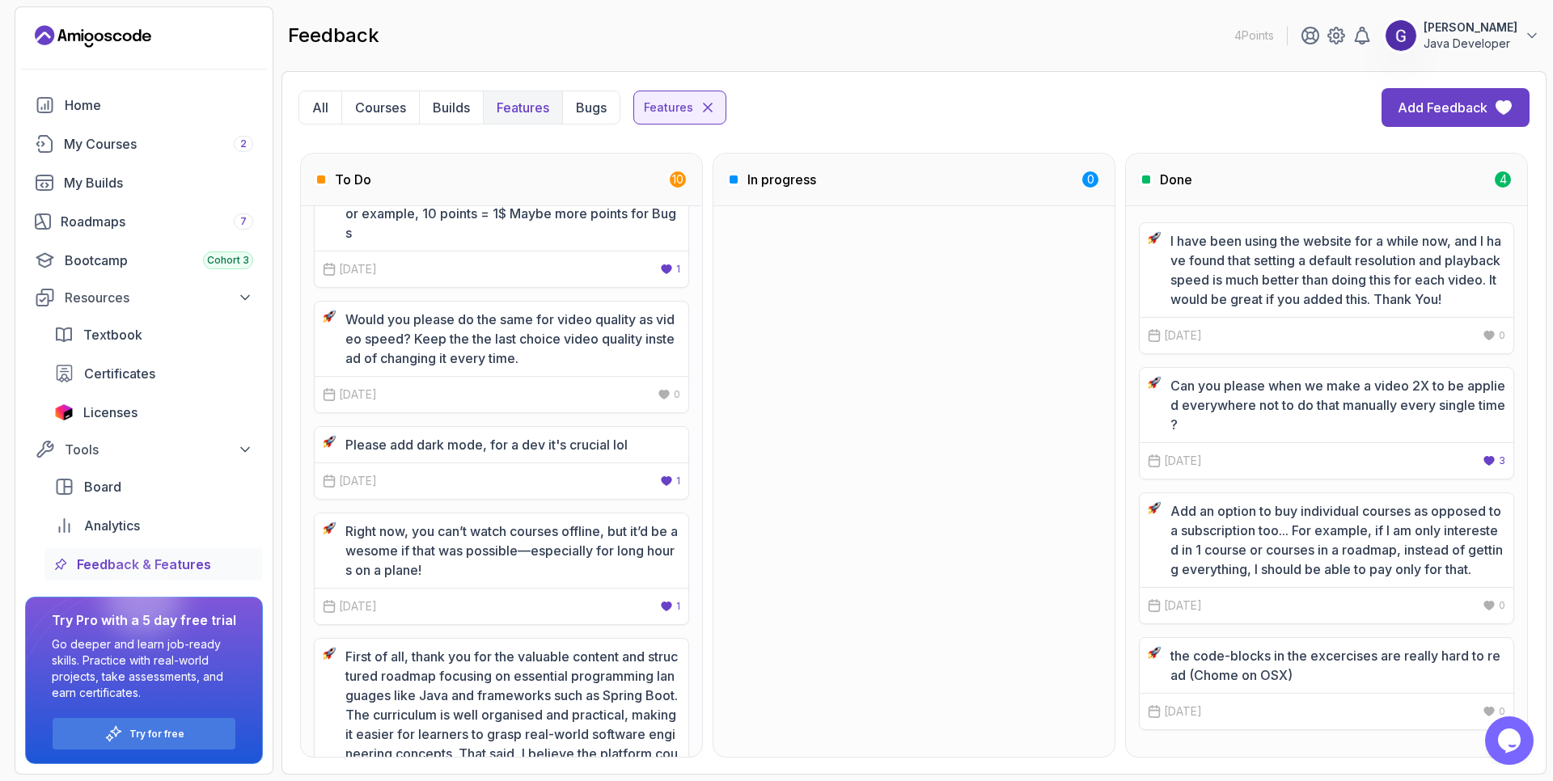
scroll to position [485, 0]
click at [586, 104] on p "Bugs" at bounding box center [591, 107] width 31 height 19
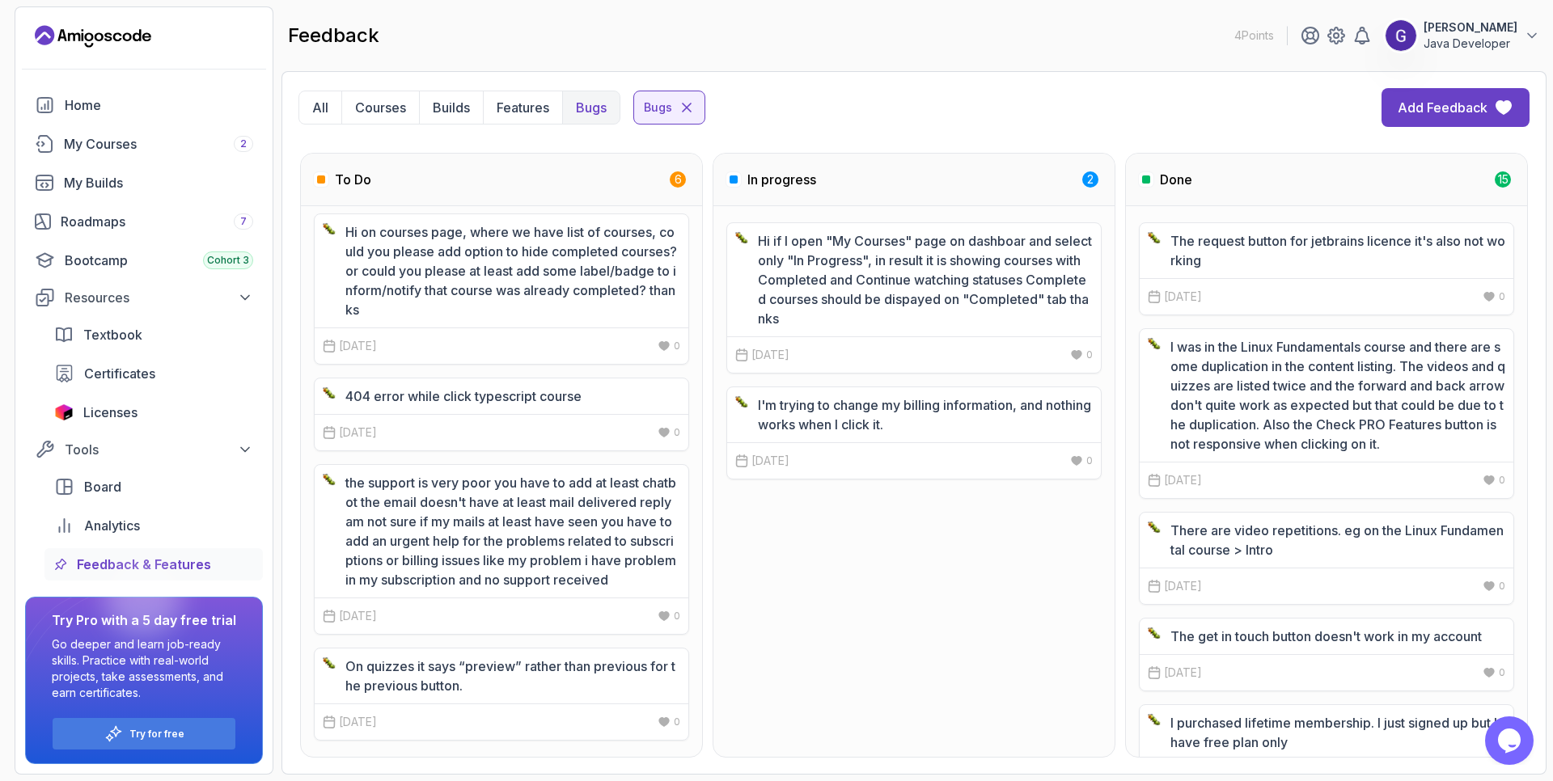
scroll to position [279, 0]
click at [566, 279] on p "Hi on courses page, where we have list of courses, could you please add option …" at bounding box center [512, 270] width 335 height 97
click at [108, 221] on div "Roadmaps 7" at bounding box center [157, 221] width 192 height 19
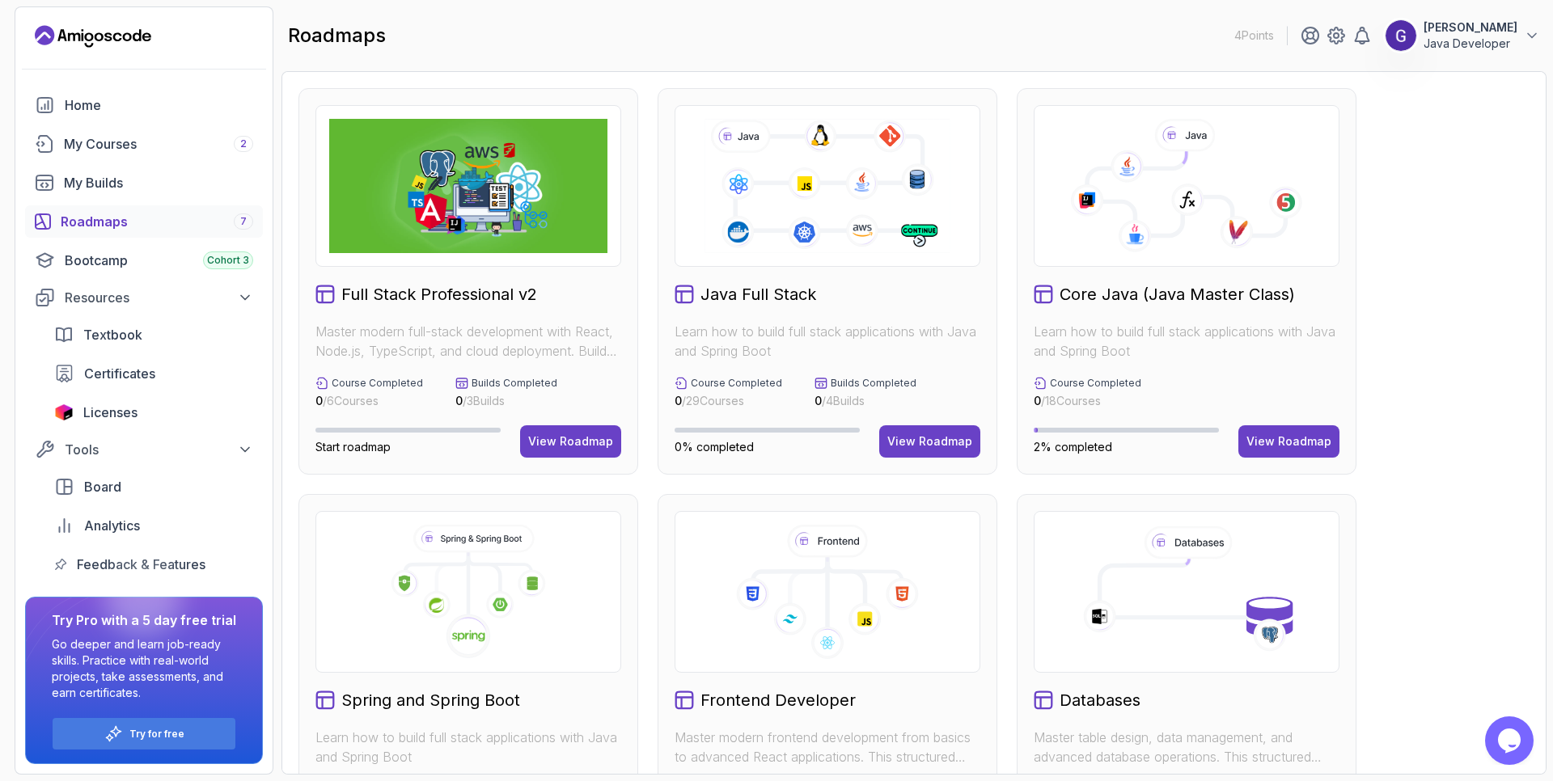
click at [325, 297] on icon at bounding box center [324, 294] width 19 height 19
click at [572, 441] on div "View Roadmap" at bounding box center [570, 441] width 85 height 16
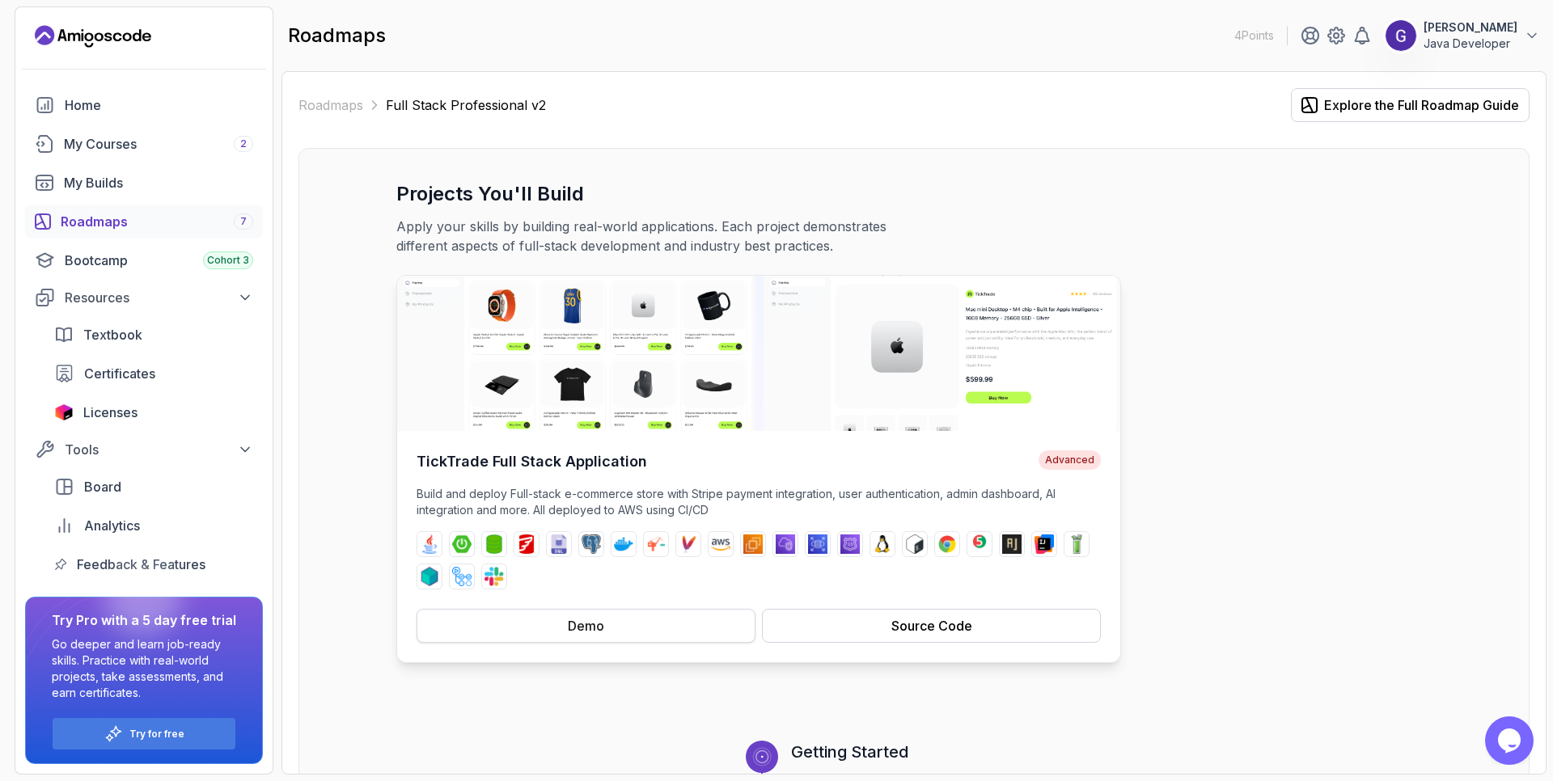
click at [607, 624] on button "Demo" at bounding box center [585, 626] width 339 height 34
